Goal: Task Accomplishment & Management: Manage account settings

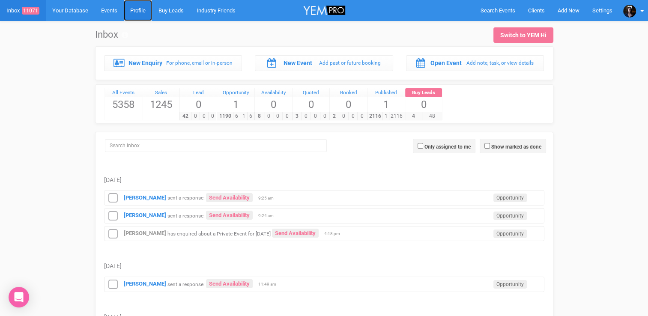
click at [143, 5] on link "Profile" at bounding box center [138, 10] width 28 height 21
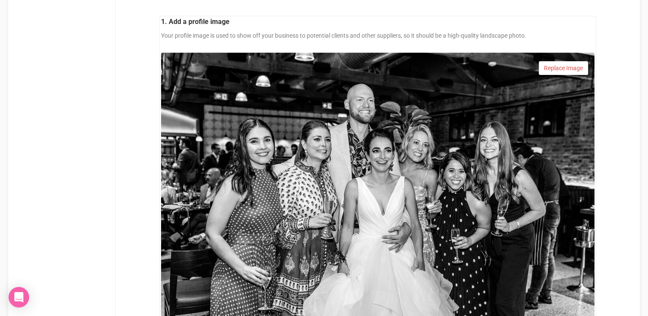
scroll to position [273, 0]
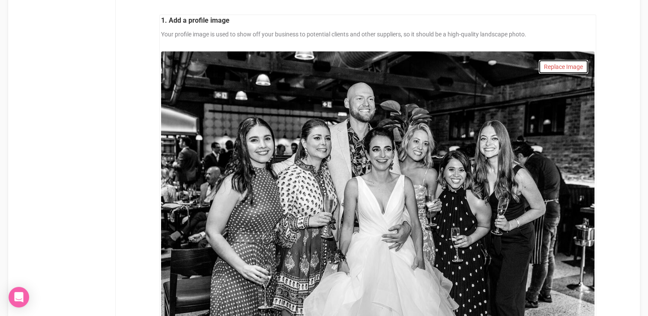
click at [567, 69] on div "Replace Image" at bounding box center [563, 67] width 49 height 14
click at [577, 42] on link "Confirm" at bounding box center [574, 45] width 27 height 12
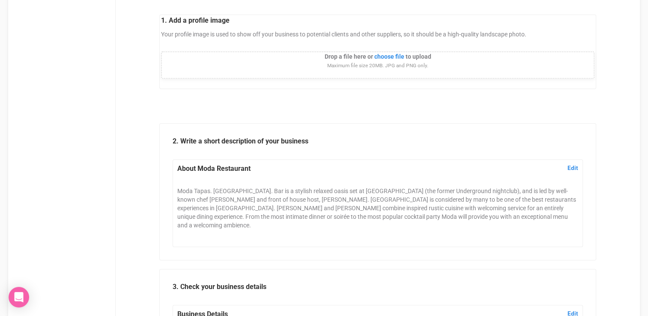
click at [387, 57] on input "An image is required." at bounding box center [347, 57] width 116 height 9
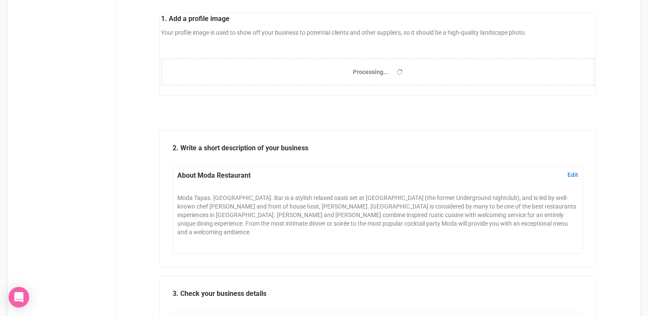
scroll to position [277, 0]
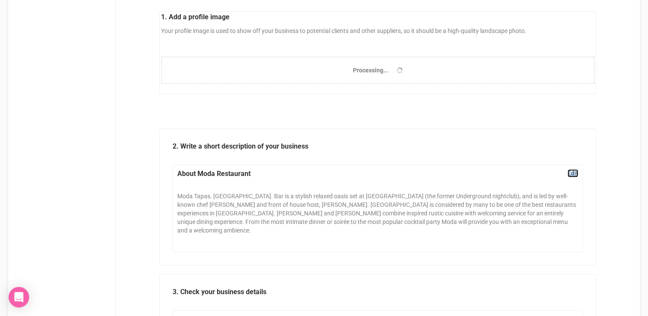
click at [573, 172] on link "Edit" at bounding box center [572, 173] width 11 height 8
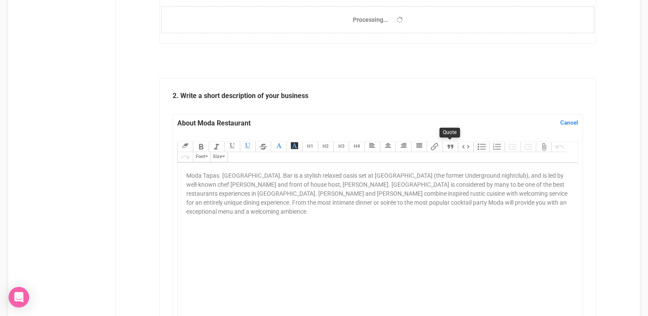
scroll to position [332, 0]
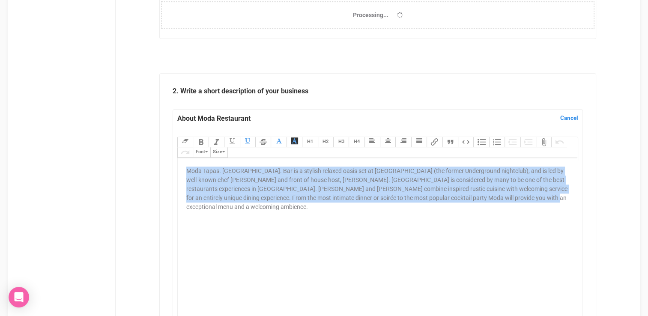
drag, startPoint x: 532, startPoint y: 200, endPoint x: 173, endPoint y: 168, distance: 360.2
click at [173, 168] on div "About Moda Restaurant Edit Cancel Moda Tapas. [GEOGRAPHIC_DATA]. Bar is a styli…" at bounding box center [378, 259] width 410 height 301
paste trix-editor "<lore ipsum="dolorsitam-conse: adi(215, 990, 014); elit-seddoe: Temporinc; utla…"
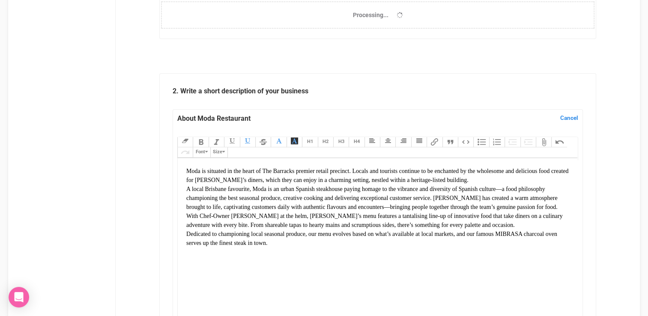
type trix-editor "<lor><ipsu dolor="sitametcon-adipi: eli(157, 603, 548); sedd-eiusmo: Temporinc;…"
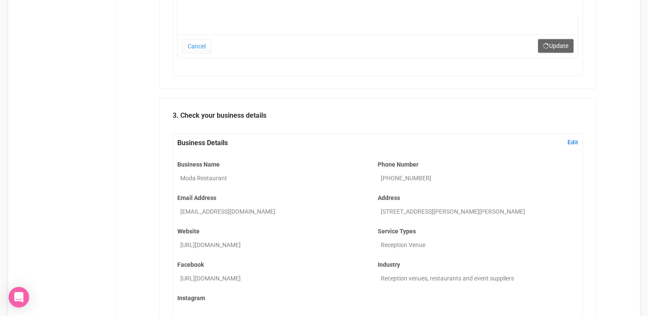
scroll to position [963, 0]
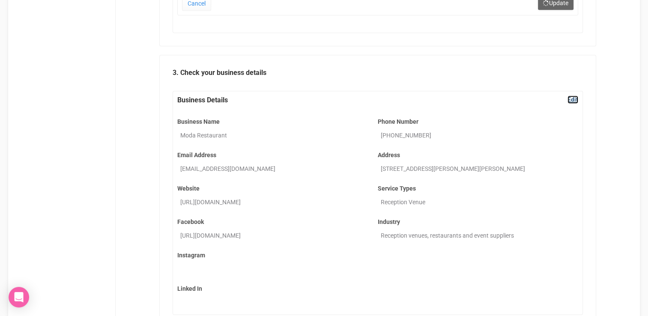
click at [573, 98] on link "Edit" at bounding box center [572, 99] width 11 height 8
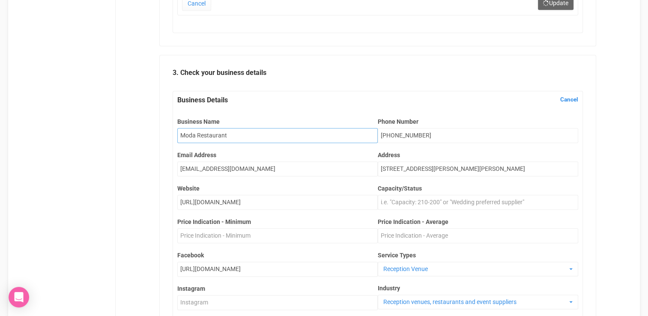
click at [238, 136] on input "Moda Restaurant" at bounding box center [277, 135] width 200 height 15
drag, startPoint x: 238, startPoint y: 136, endPoint x: 207, endPoint y: 135, distance: 31.3
click at [207, 135] on input "Moda Restaurant" at bounding box center [277, 135] width 200 height 15
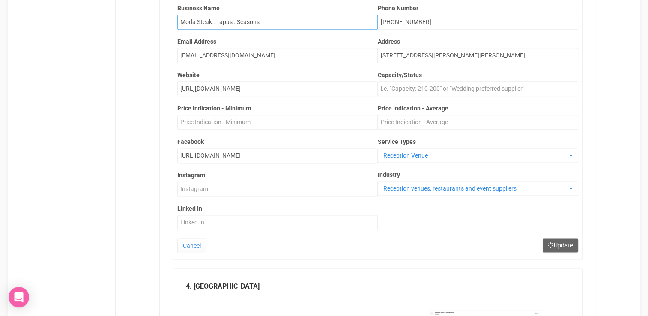
scroll to position [1077, 0]
type input "Moda Steak . Tapas . Seasons"
click at [401, 90] on input "Capacity/Status" at bounding box center [478, 88] width 200 height 15
type input "200"
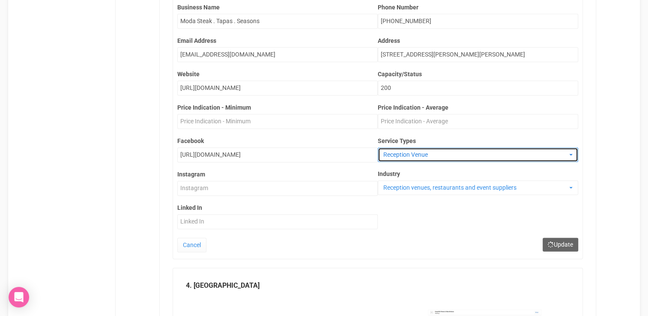
click at [435, 150] on span "Reception Venue" at bounding box center [475, 154] width 184 height 9
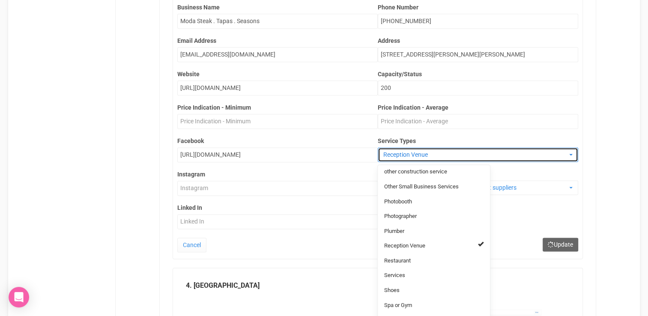
scroll to position [622, 0]
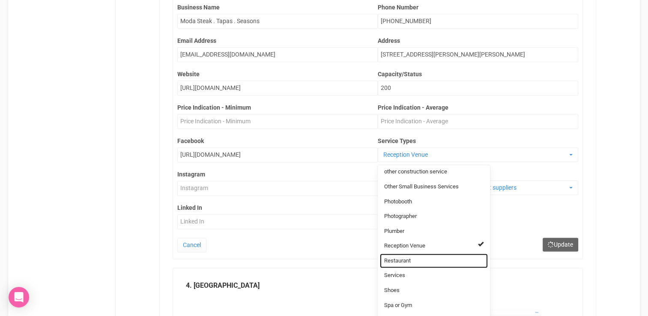
click at [415, 263] on link "Restaurant" at bounding box center [434, 261] width 108 height 15
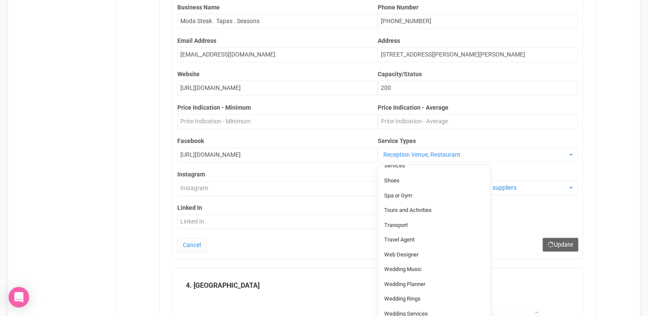
scroll to position [734, 0]
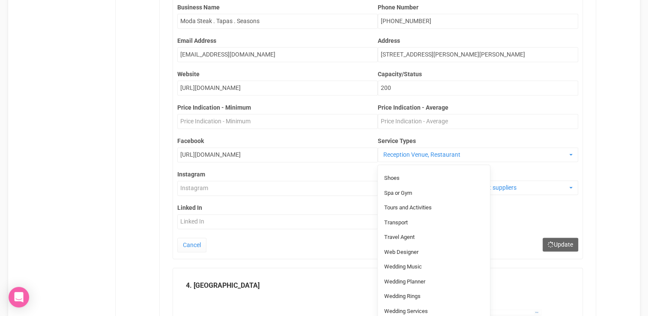
click at [519, 286] on legend "4. [GEOGRAPHIC_DATA]" at bounding box center [378, 286] width 384 height 10
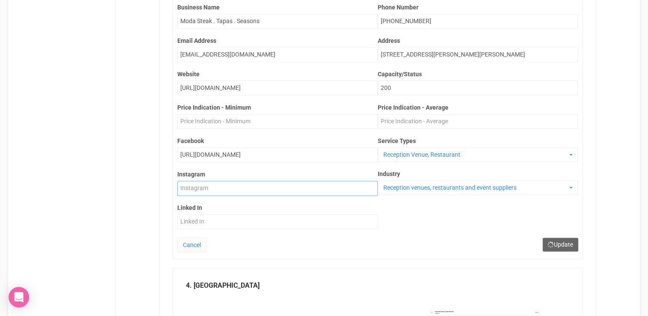
click at [250, 186] on input "Instagram" at bounding box center [277, 188] width 200 height 15
paste input "[URL][DOMAIN_NAME]"
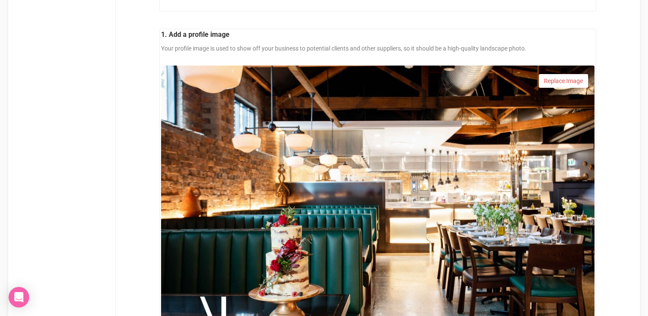
scroll to position [259, 0]
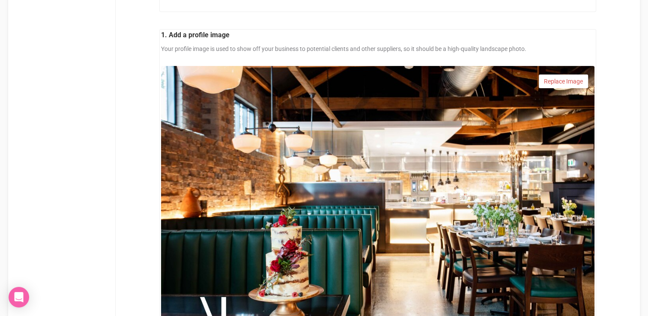
type input "[URL][DOMAIN_NAME]"
click at [552, 83] on div "Replace Image" at bounding box center [563, 82] width 49 height 14
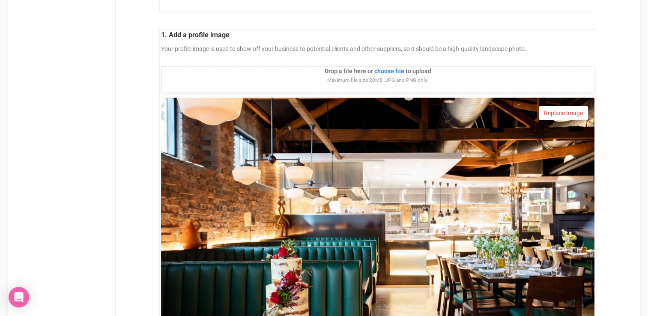
click at [383, 71] on input "An image is required." at bounding box center [347, 72] width 116 height 9
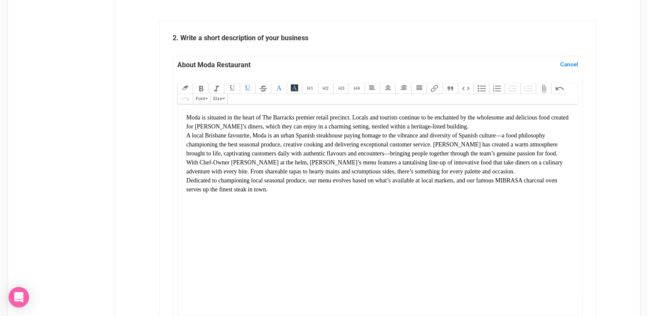
scroll to position [775, 0]
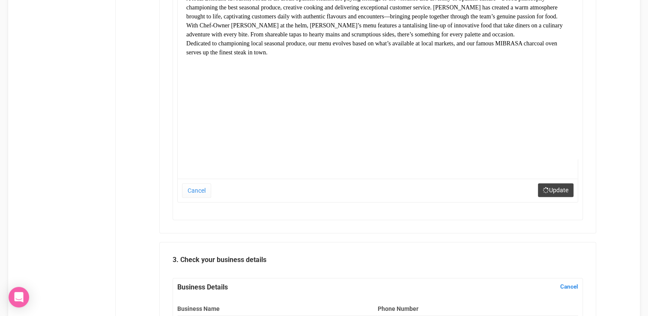
click at [560, 190] on button "Update" at bounding box center [556, 190] width 36 height 14
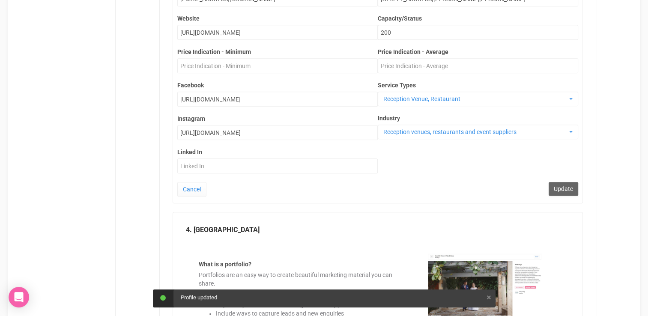
scroll to position [957, 0]
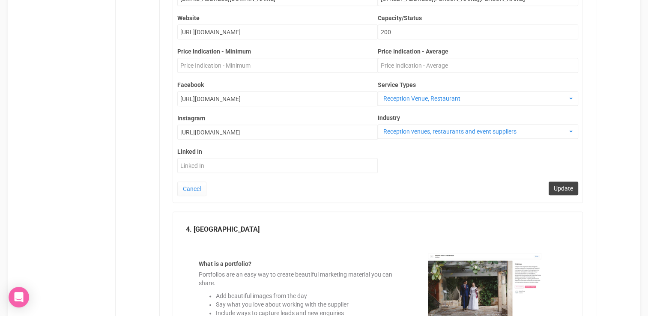
click at [569, 184] on button "Update" at bounding box center [564, 189] width 30 height 14
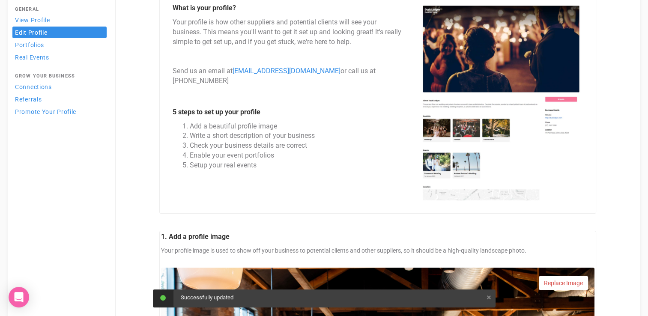
scroll to position [0, 0]
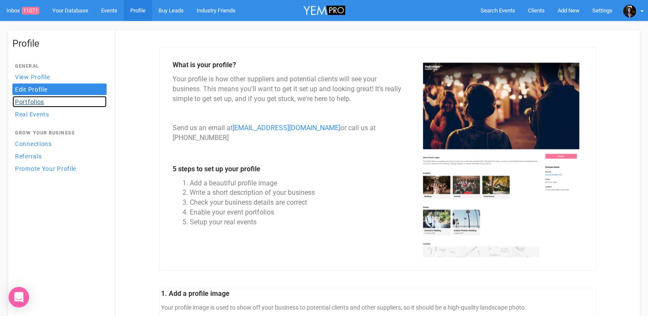
click at [50, 106] on link "Portfolios" at bounding box center [59, 102] width 94 height 12
